Goal: Find specific page/section: Find specific page/section

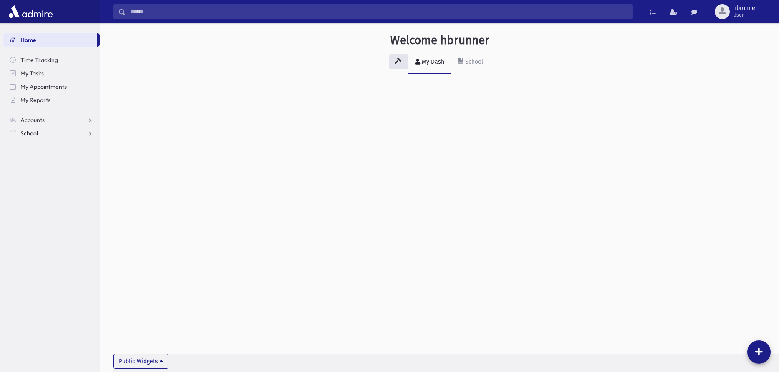
click at [40, 134] on link "School" at bounding box center [51, 133] width 96 height 13
click at [37, 148] on span "Students" at bounding box center [36, 147] width 23 height 8
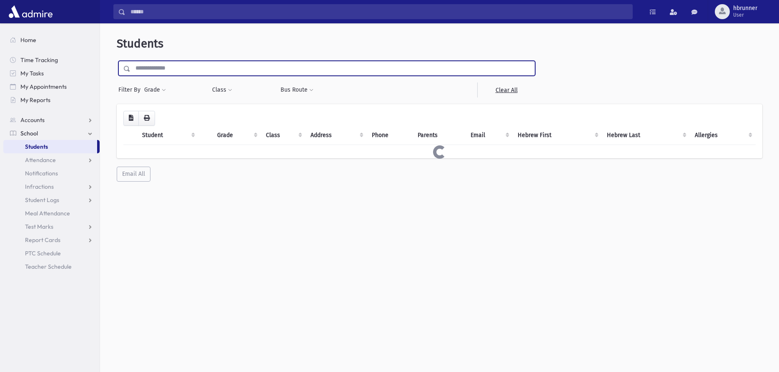
click at [193, 71] on input "text" at bounding box center [333, 68] width 404 height 15
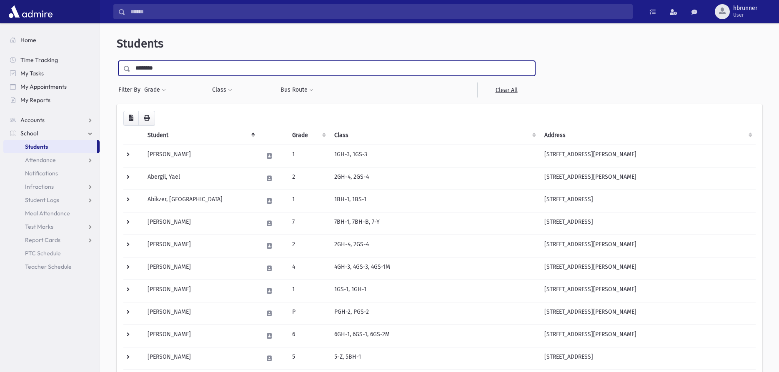
type input "********"
click at [117, 61] on input "submit" at bounding box center [128, 66] width 23 height 11
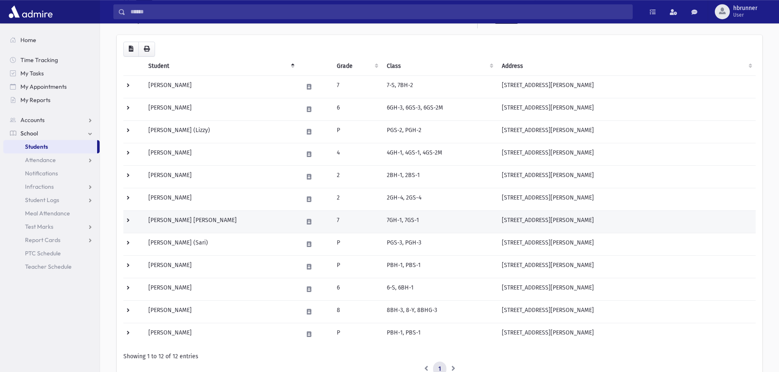
scroll to position [85, 0]
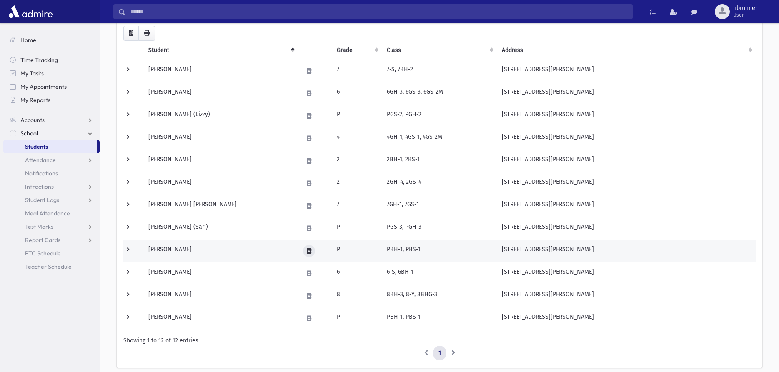
click at [307, 254] on button at bounding box center [309, 251] width 12 height 12
click at [202, 254] on td "[PERSON_NAME]" at bounding box center [220, 251] width 155 height 23
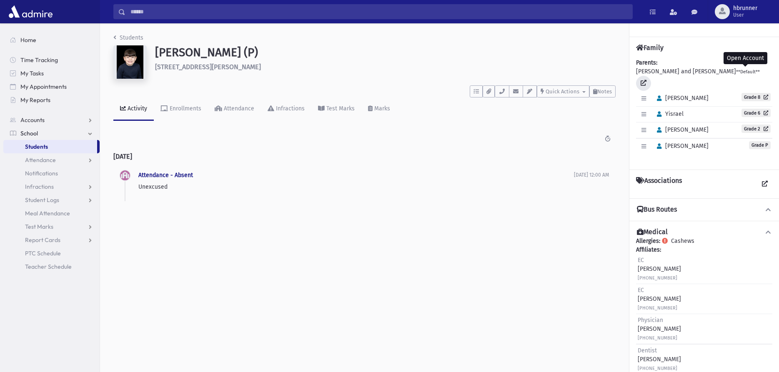
click at [647, 80] on icon at bounding box center [644, 83] width 6 height 6
click at [501, 93] on icon "button" at bounding box center [502, 91] width 7 height 5
